Goal: Task Accomplishment & Management: Manage account settings

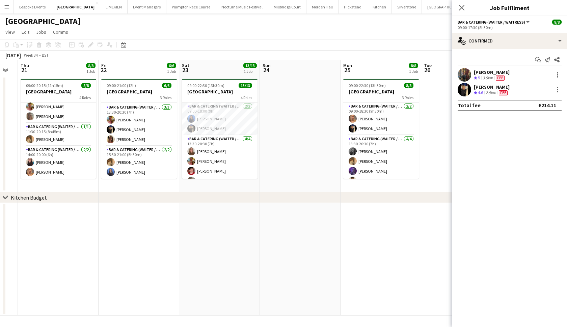
scroll to position [55, 0]
click at [244, 9] on icon "Close pop-in" at bounding box center [461, 7] width 5 height 5
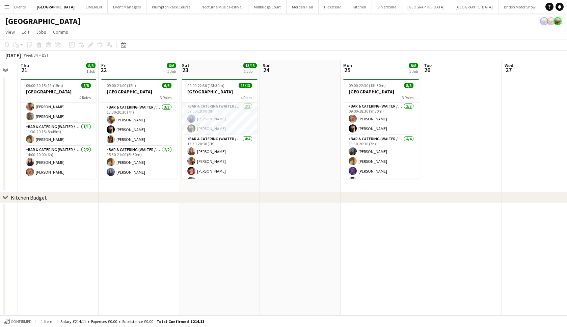
scroll to position [0, 19]
click at [244, 10] on button "Events Close" at bounding box center [574, 6] width 23 height 13
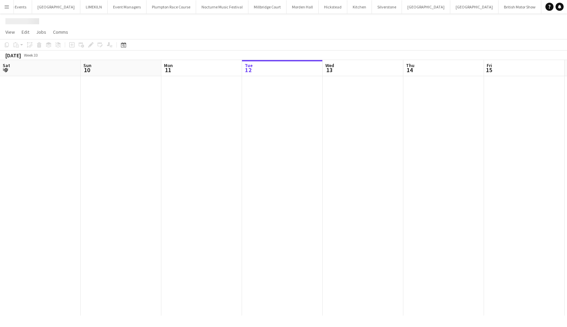
click at [244, 10] on button "Events Close" at bounding box center [574, 6] width 23 height 13
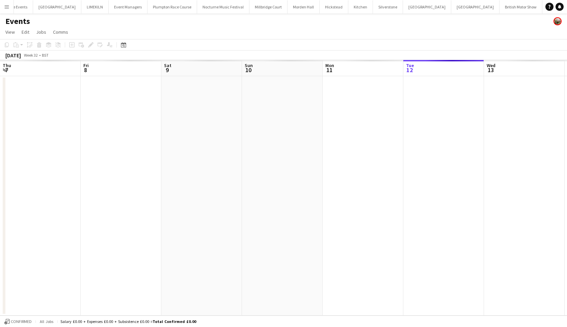
scroll to position [0, 161]
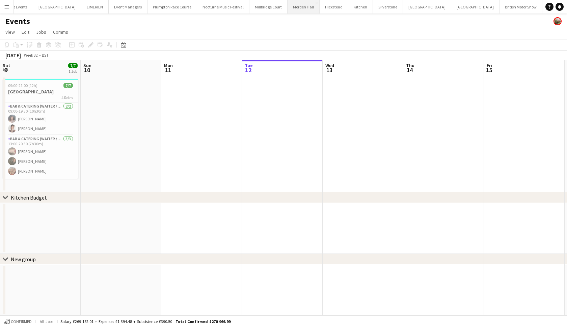
click at [244, 11] on button "[GEOGRAPHIC_DATA] Close" at bounding box center [303, 6] width 32 height 13
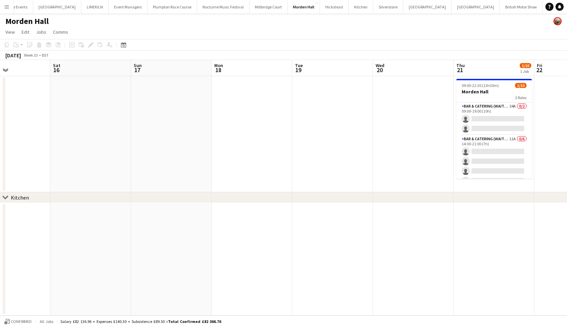
scroll to position [0, 287]
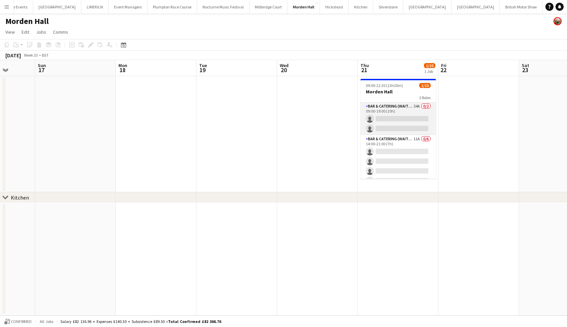
click at [244, 124] on app-card-role "Bar & Catering (Waiter / waitress) 24A 0/2 09:00-19:00 (10h) single-neutral-act…" at bounding box center [398, 119] width 76 height 33
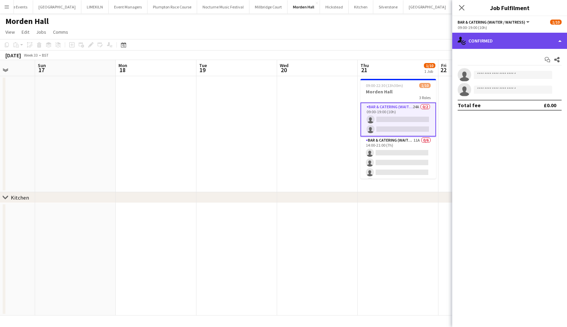
click at [244, 41] on div "single-neutral-actions-check-2 Confirmed" at bounding box center [509, 41] width 115 height 16
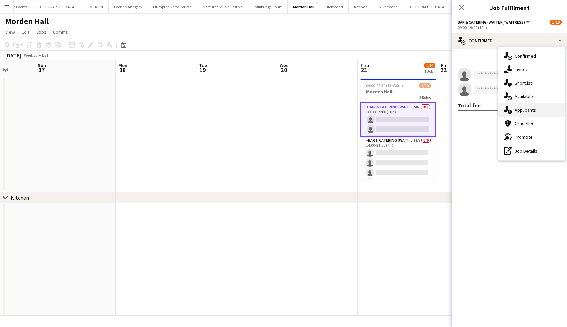
click at [244, 110] on div "single-neutral-actions-information Applicants" at bounding box center [531, 109] width 67 height 13
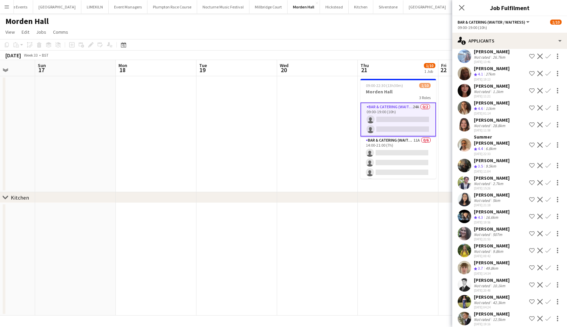
scroll to position [100, 0]
click at [244, 249] on app-icon "Confirm" at bounding box center [547, 318] width 5 height 5
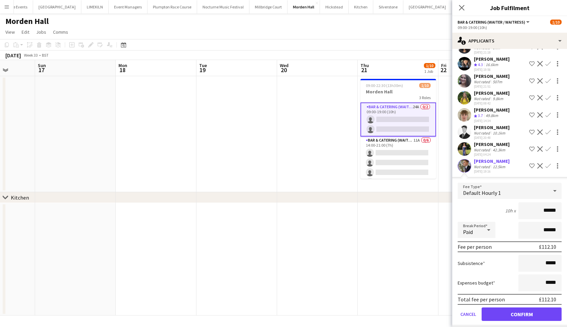
click at [244, 249] on button "Confirm" at bounding box center [521, 314] width 80 height 13
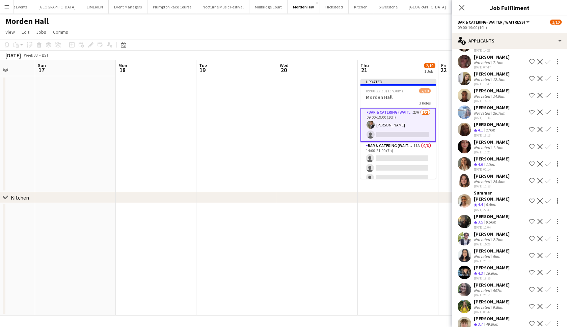
scroll to position [27, 0]
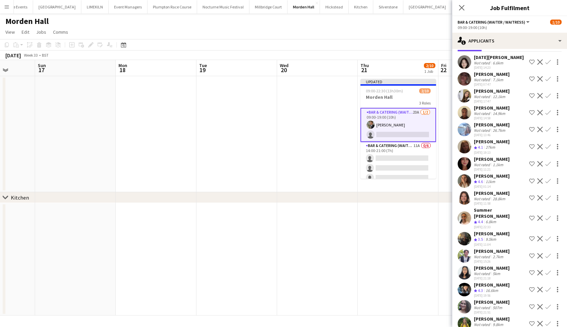
click at [244, 146] on app-icon "Confirm" at bounding box center [547, 146] width 5 height 5
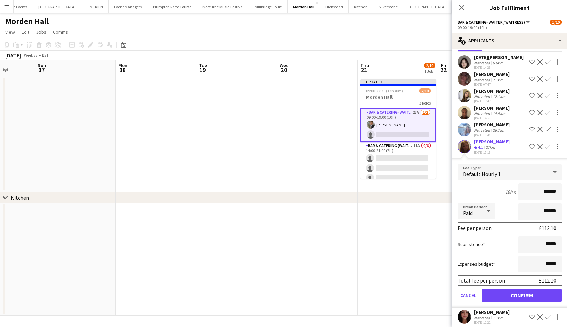
click at [244, 249] on button "Confirm" at bounding box center [521, 295] width 80 height 13
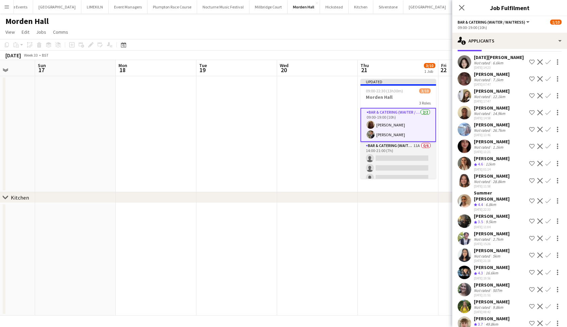
click at [244, 170] on app-card-role "Bar & Catering (Waiter / waitress) 11A 0/6 14:00-21:00 (7h) single-neutral-acti…" at bounding box center [398, 178] width 76 height 72
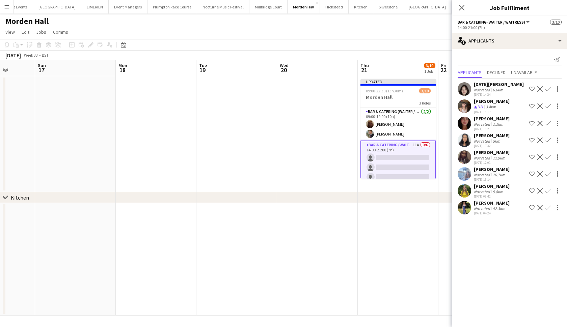
click at [244, 104] on app-icon "Confirm" at bounding box center [547, 106] width 5 height 5
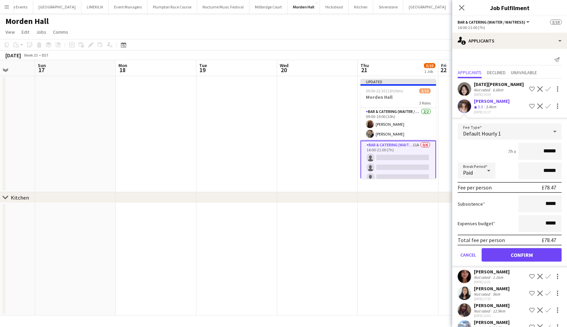
click at [244, 249] on button "Confirm" at bounding box center [521, 254] width 80 height 13
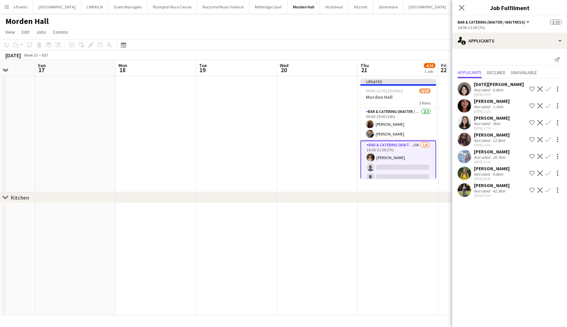
click at [244, 191] on app-icon "Confirm" at bounding box center [547, 190] width 5 height 5
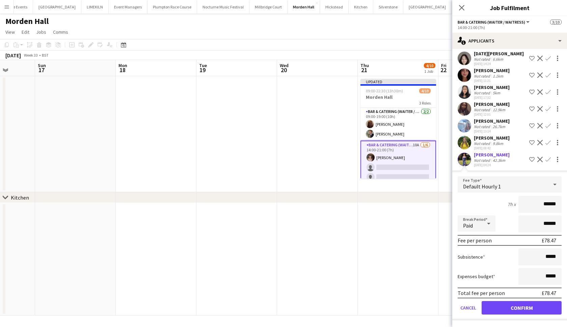
scroll to position [31, 0]
click at [244, 249] on button "Confirm" at bounding box center [521, 307] width 80 height 13
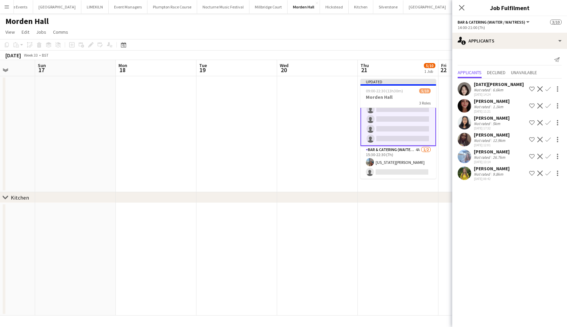
scroll to position [68, 0]
click at [244, 165] on app-card-role "Bar & Catering (Waiter / waitress) 4A [DATE] 15:30-22:30 (7h) [US_STATE][PERSON…" at bounding box center [398, 162] width 76 height 33
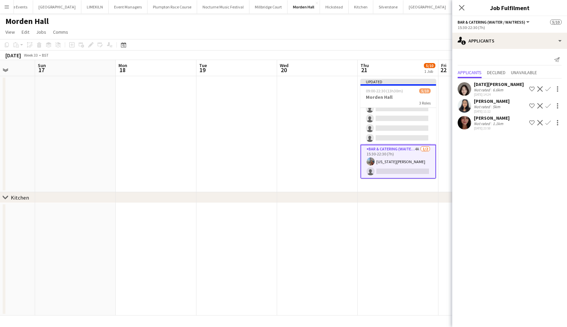
click at [244, 107] on app-icon "Confirm" at bounding box center [547, 105] width 5 height 5
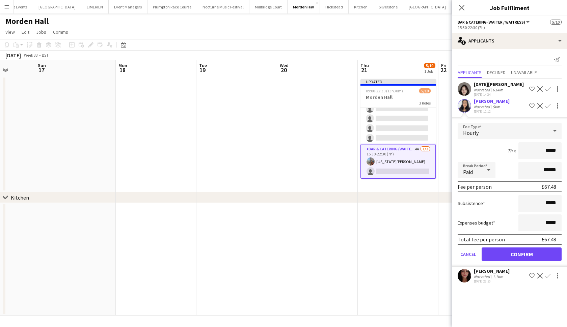
click at [244, 249] on button "Confirm" at bounding box center [521, 254] width 80 height 13
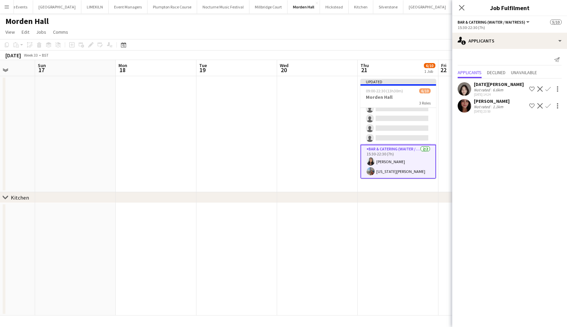
click at [244, 218] on app-date-cell at bounding box center [398, 259] width 81 height 113
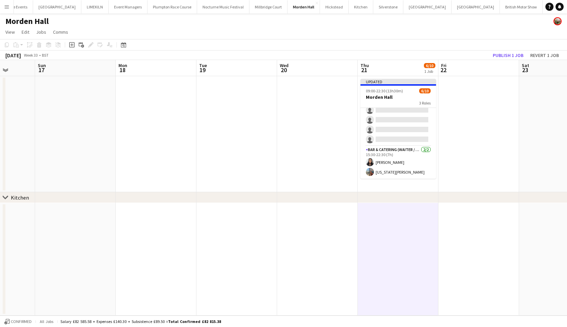
click at [244, 55] on button "Publish 1 job" at bounding box center [508, 55] width 36 height 9
click at [244, 55] on div "Publish 1 job Revert 1 job" at bounding box center [525, 55] width 82 height 9
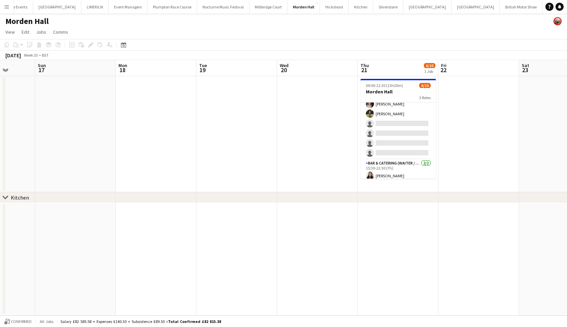
scroll to position [34, 0]
click at [244, 132] on app-card-role "Bar & Catering (Waiter / waitress) 9A [DATE] 14:00-21:00 (7h) [PERSON_NAME] [PE…" at bounding box center [398, 138] width 76 height 72
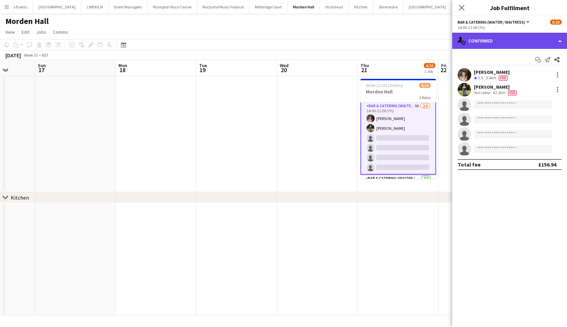
click at [244, 43] on div "single-neutral-actions-check-2 Confirmed" at bounding box center [509, 41] width 115 height 16
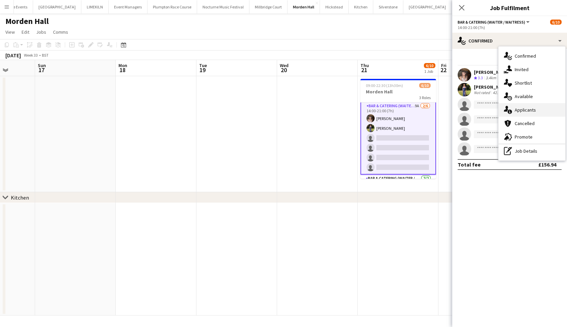
click at [244, 111] on div "single-neutral-actions-information Applicants" at bounding box center [531, 109] width 67 height 13
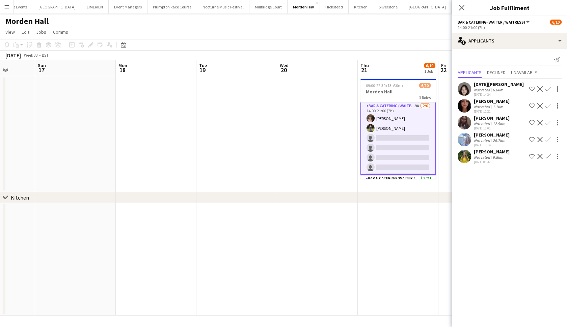
click at [212, 159] on app-date-cell at bounding box center [236, 134] width 81 height 116
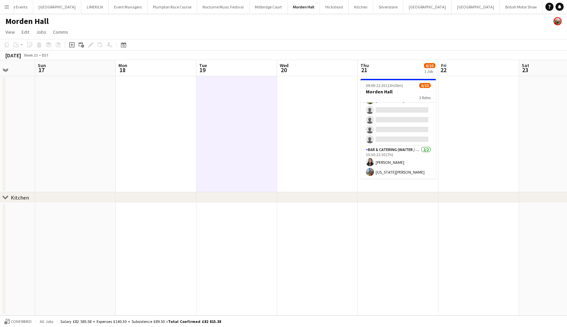
scroll to position [61, 0]
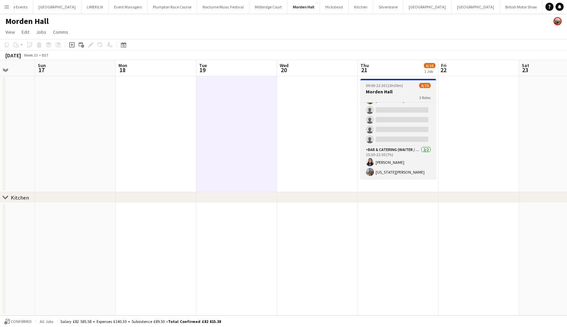
click at [244, 86] on span "09:00-22:30 (13h30m)" at bounding box center [384, 85] width 37 height 5
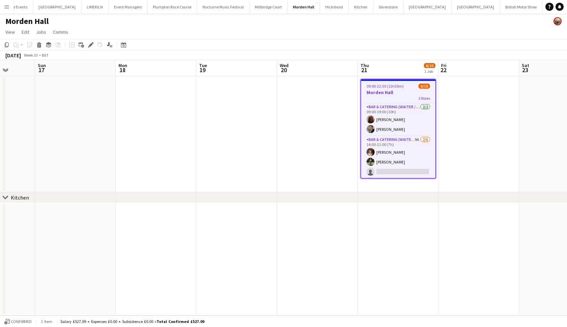
scroll to position [0, 0]
click at [244, 90] on h3 "Morden Hall" at bounding box center [398, 92] width 74 height 6
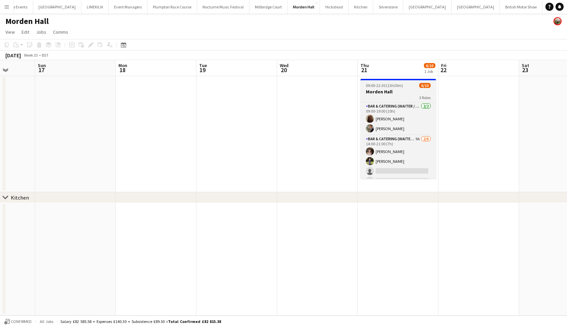
click at [244, 90] on h3 "Morden Hall" at bounding box center [398, 92] width 76 height 6
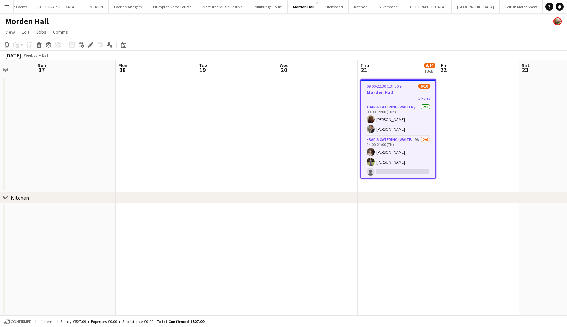
click at [244, 128] on app-date-cell at bounding box center [478, 134] width 81 height 116
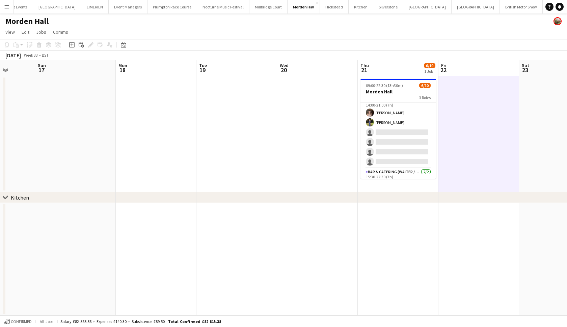
scroll to position [40, 0]
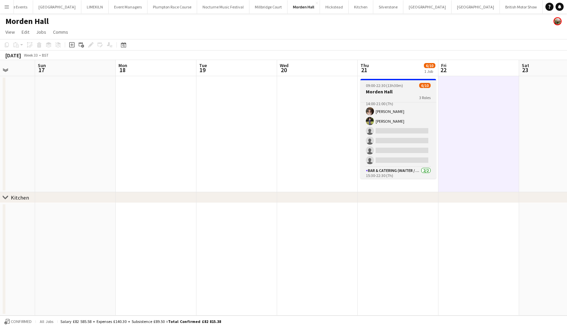
click at [244, 92] on h3 "Morden Hall" at bounding box center [398, 92] width 76 height 6
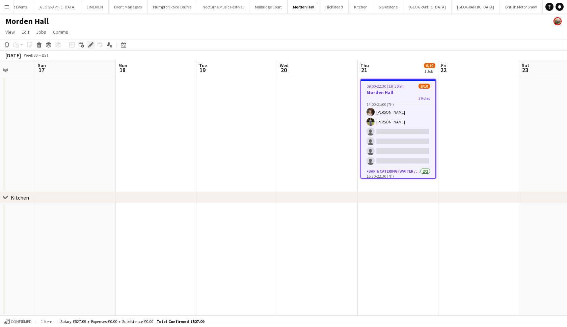
click at [91, 46] on icon "Edit" at bounding box center [90, 44] width 5 height 5
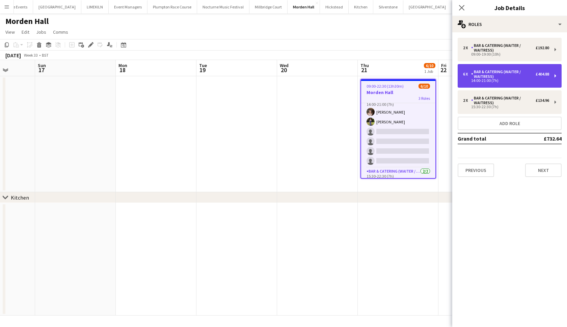
click at [244, 72] on div "Bar & Catering (Waiter / waitress)" at bounding box center [503, 74] width 64 height 9
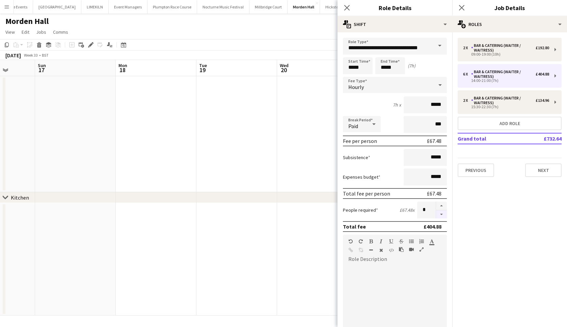
click at [244, 214] on button "button" at bounding box center [441, 215] width 11 height 8
type input "*"
click at [244, 123] on button "Add role" at bounding box center [509, 123] width 104 height 13
type input "*****"
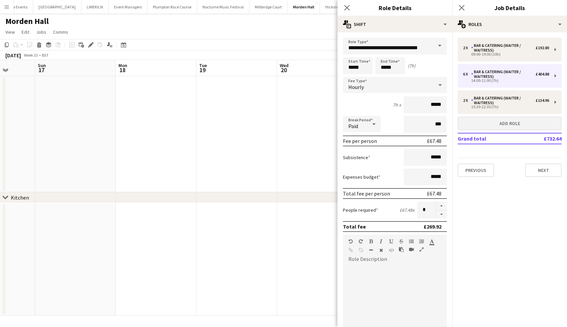
type input "*****"
type input "******"
type input "*"
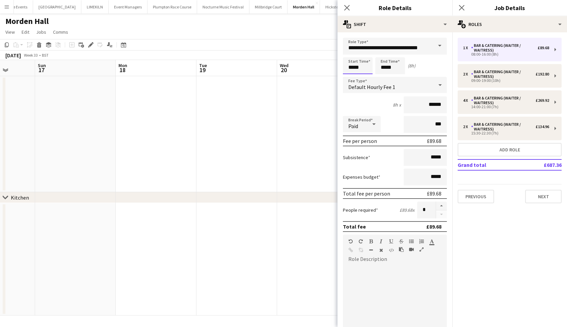
click at [244, 69] on input "*****" at bounding box center [358, 65] width 30 height 17
type input "*****"
click at [244, 68] on input "*****" at bounding box center [390, 65] width 30 height 17
type input "*****"
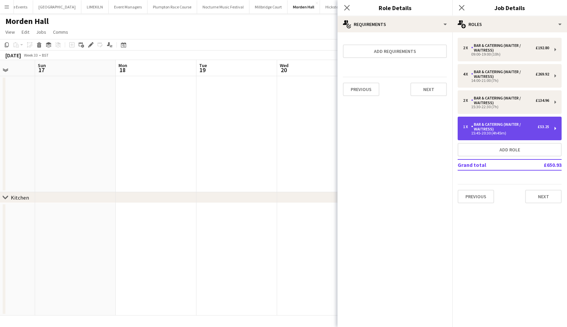
click at [244, 131] on div "Bar & Catering (Waiter / waitress)" at bounding box center [504, 126] width 66 height 9
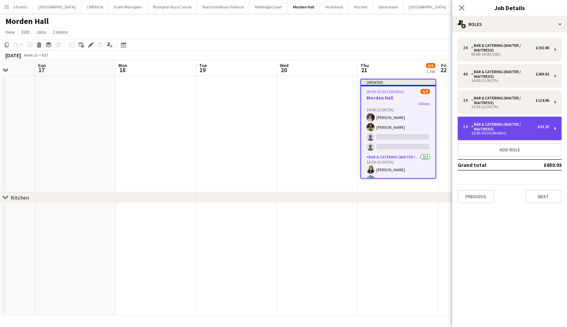
click at [244, 134] on div "15:45-20:30 (4h45m)" at bounding box center [506, 133] width 86 height 3
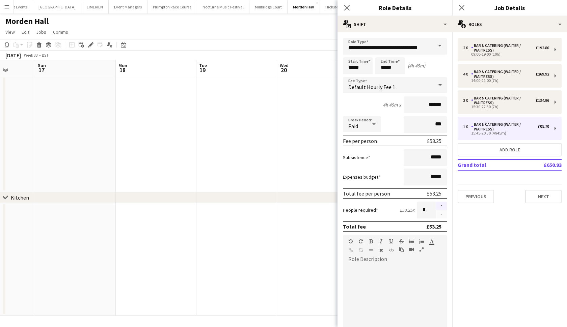
click at [244, 204] on button "button" at bounding box center [441, 206] width 11 height 9
type input "*"
click at [244, 144] on app-date-cell at bounding box center [236, 134] width 81 height 116
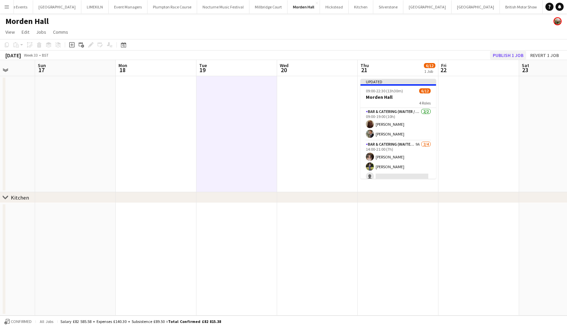
scroll to position [0, 0]
click at [244, 52] on button "Publish 1 job" at bounding box center [508, 55] width 36 height 9
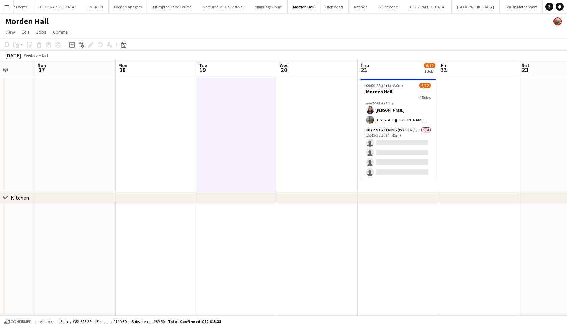
click at [1, 5] on button "Menu" at bounding box center [6, 6] width 13 height 13
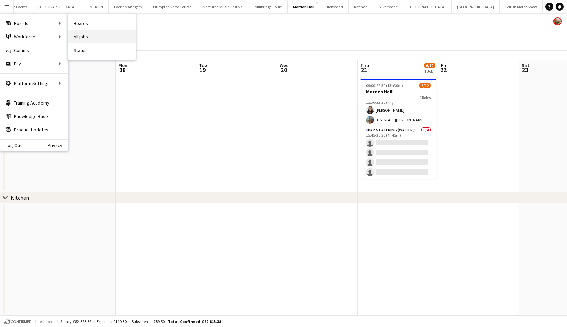
click at [79, 35] on link "All jobs" at bounding box center [101, 36] width 67 height 13
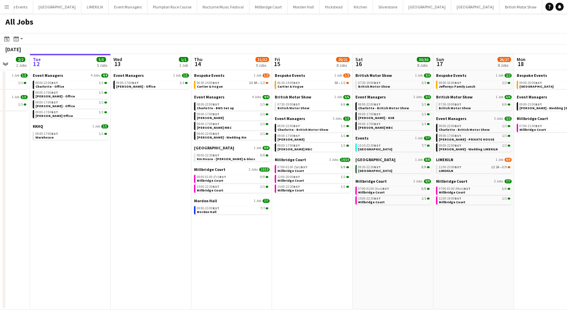
scroll to position [0, 253]
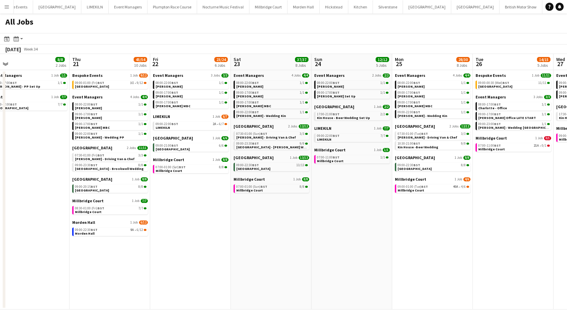
click at [244, 240] on app-date-cell "Event Managers 4 Jobs [DATE] 08:00-22:00 BST 1/1 [PERSON_NAME] 09:00-17:00 BST …" at bounding box center [271, 190] width 81 height 240
click at [244, 11] on button "Events Close" at bounding box center [575, 6] width 23 height 13
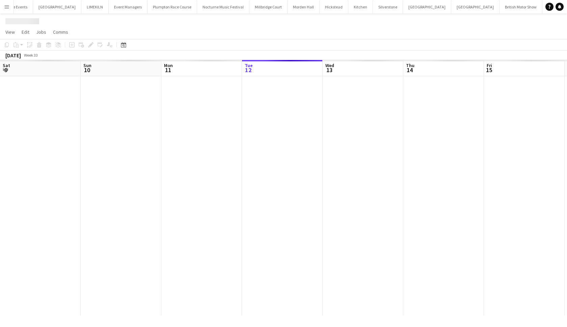
scroll to position [0, 161]
click at [244, 8] on button "[GEOGRAPHIC_DATA] Close" at bounding box center [303, 6] width 32 height 13
click at [244, 10] on button "[GEOGRAPHIC_DATA] Close" at bounding box center [303, 6] width 32 height 13
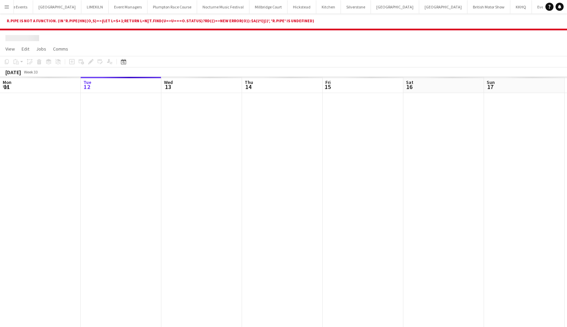
scroll to position [0, 0]
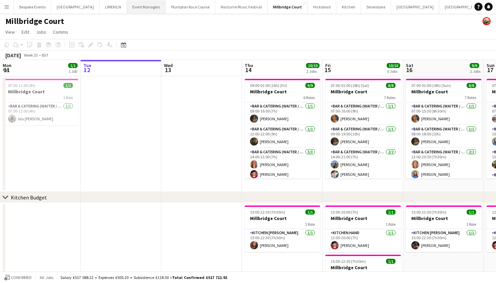
click at [129, 8] on button "Event Managers Close" at bounding box center [146, 6] width 39 height 13
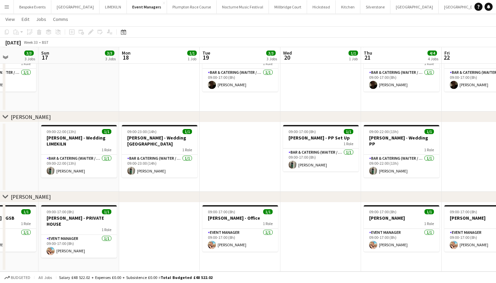
scroll to position [113, 0]
click at [228, 191] on app-date-cell at bounding box center [240, 157] width 81 height 70
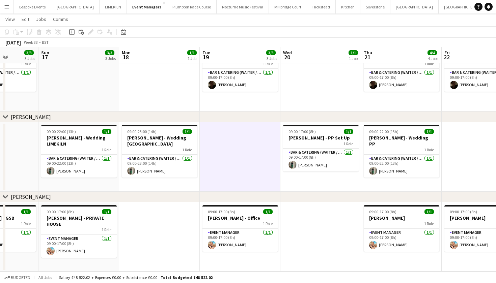
click at [228, 180] on app-date-cell at bounding box center [240, 157] width 81 height 70
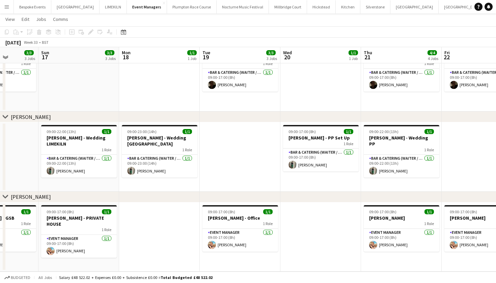
click at [228, 180] on app-date-cell at bounding box center [240, 157] width 81 height 70
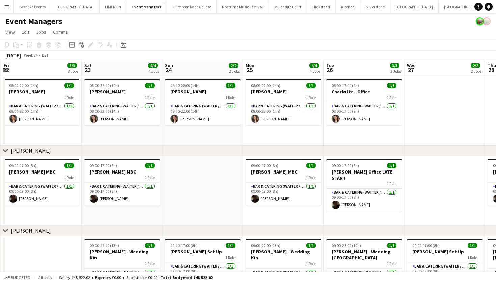
scroll to position [0, 0]
